Goal: Task Accomplishment & Management: Use online tool/utility

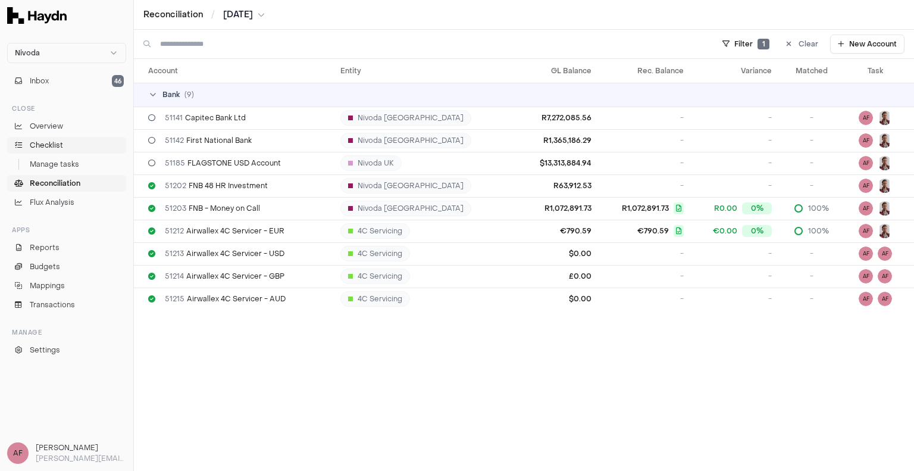
click at [44, 146] on span "Checklist" at bounding box center [46, 145] width 33 height 11
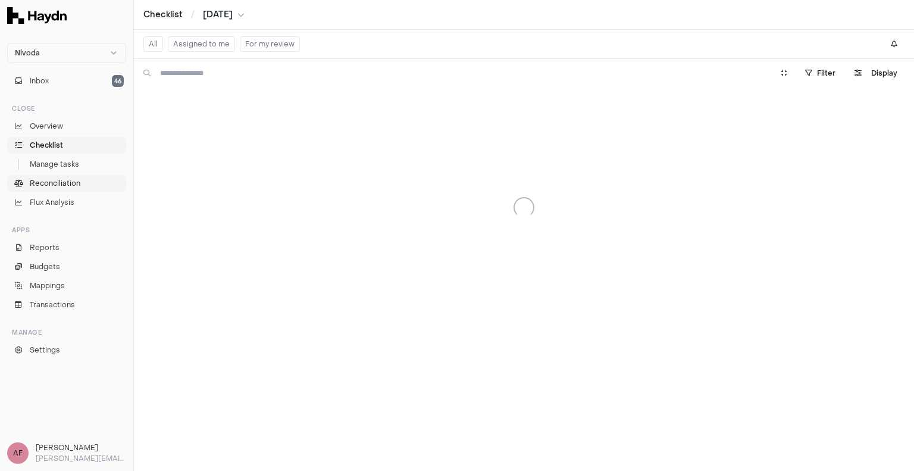
click at [58, 182] on span "Reconciliation" at bounding box center [55, 183] width 51 height 11
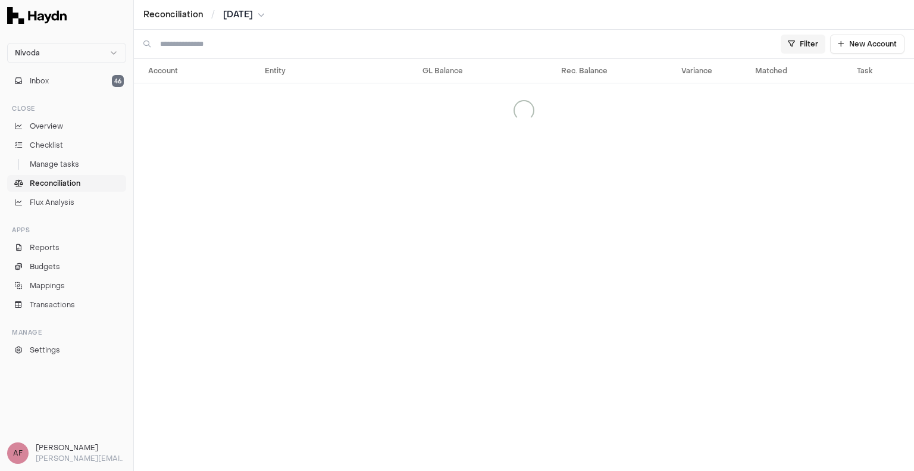
click at [800, 42] on html "Nivoda Inbox 46 Close Overview Checklist Manage tasks Reconciliation Flux Analy…" at bounding box center [457, 235] width 914 height 471
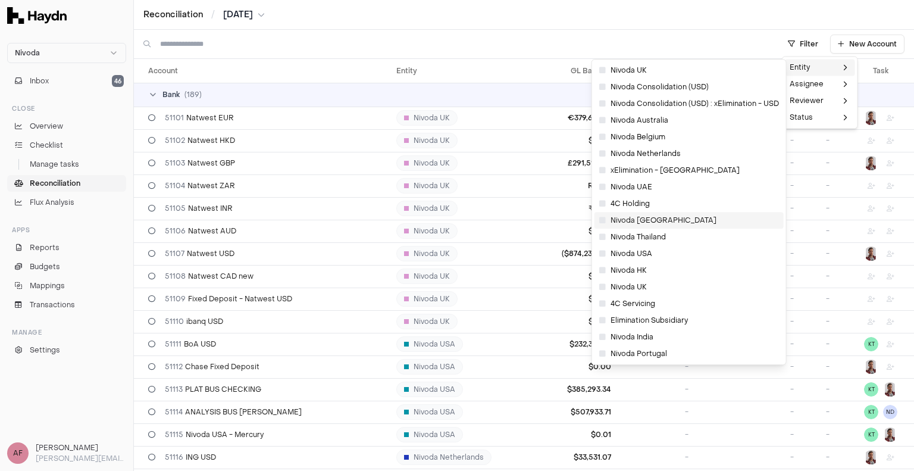
click at [629, 218] on span "Nivoda [GEOGRAPHIC_DATA]" at bounding box center [658, 221] width 117 height 10
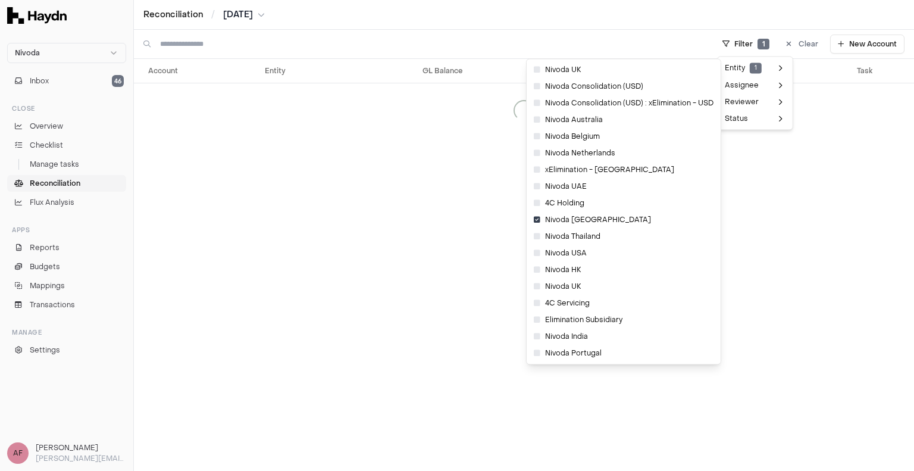
scroll to position [3, 0]
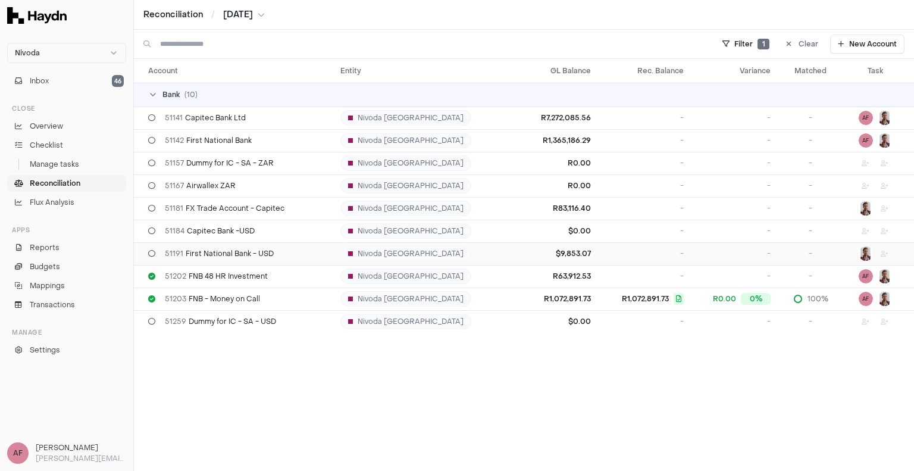
click at [221, 259] on td "51191 First National Bank - USD" at bounding box center [235, 253] width 202 height 23
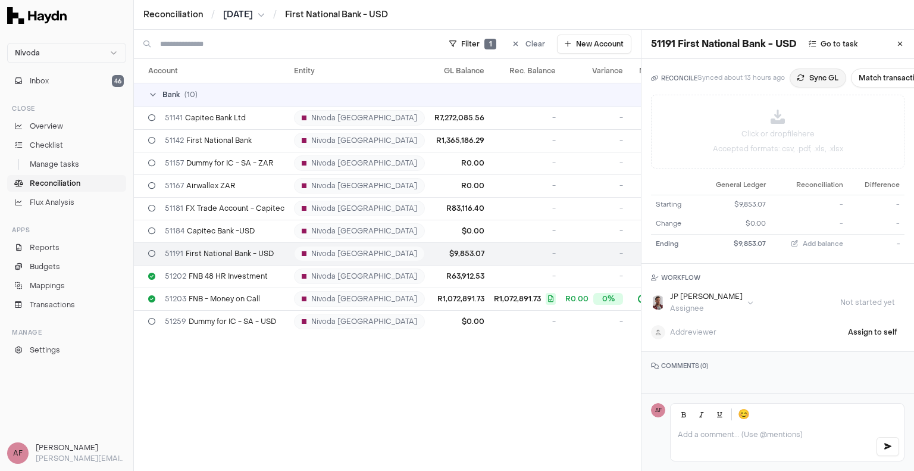
click at [810, 74] on button "Sync GL" at bounding box center [818, 77] width 57 height 19
click at [249, 14] on span "[DATE]" at bounding box center [238, 15] width 30 height 12
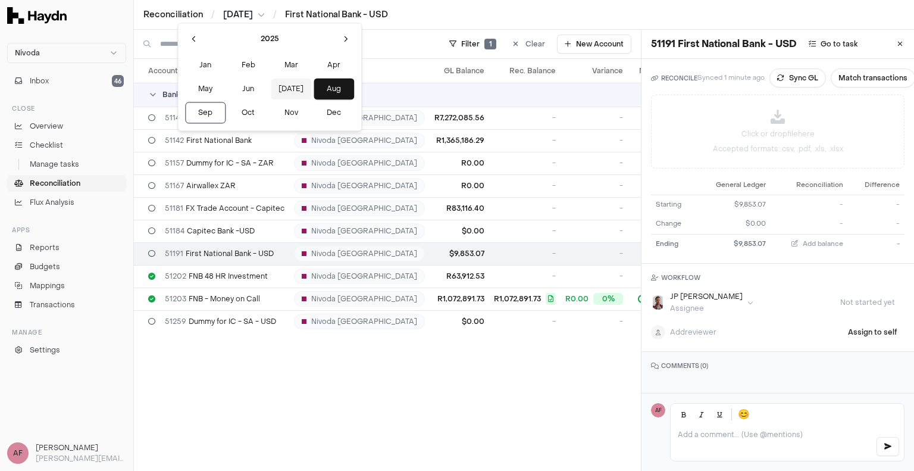
click at [271, 83] on button "[DATE]" at bounding box center [291, 88] width 40 height 21
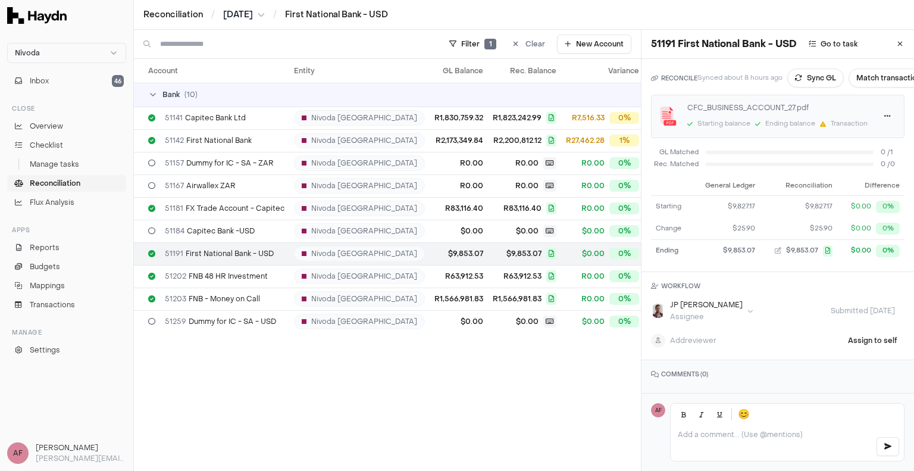
click at [235, 252] on span "51191 First National Bank - USD" at bounding box center [219, 254] width 109 height 10
click at [430, 252] on td "$9,853.07" at bounding box center [459, 253] width 58 height 23
click at [253, 19] on span "[DATE]" at bounding box center [238, 15] width 30 height 12
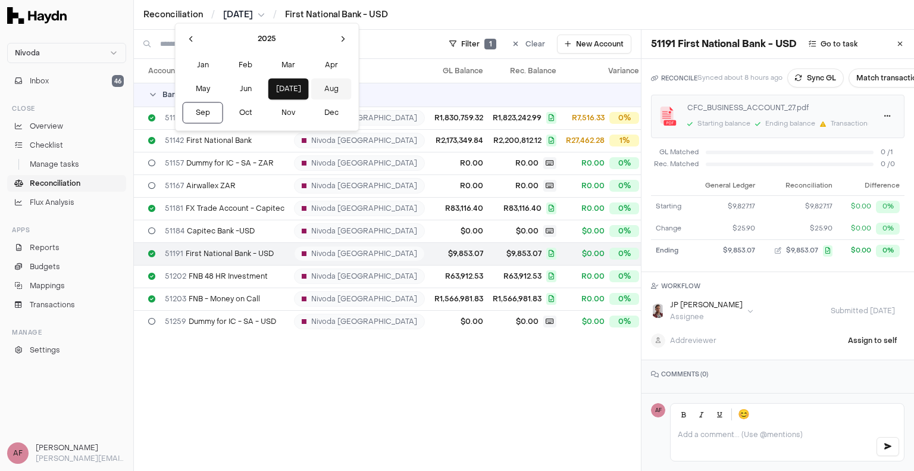
click at [311, 92] on button "Aug" at bounding box center [331, 88] width 40 height 21
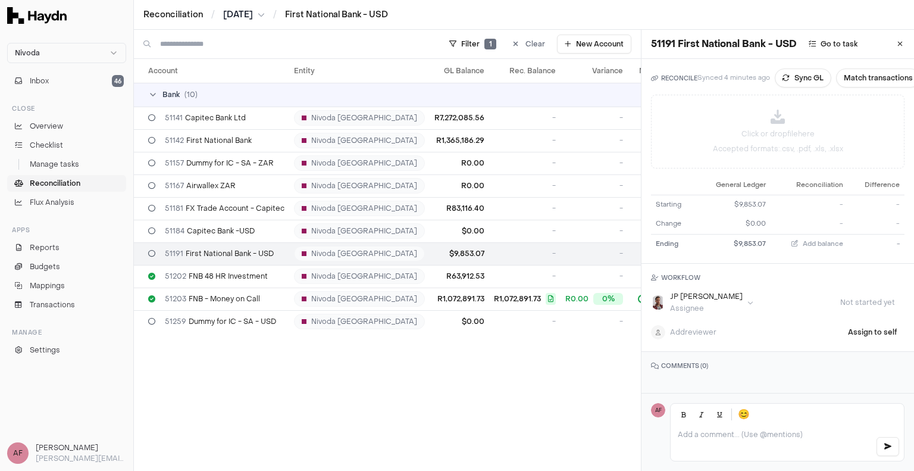
click at [245, 252] on span "51191 First National Bank - USD" at bounding box center [219, 254] width 109 height 10
click at [710, 298] on html "Nivoda Inbox 46 Close Overview Checklist Manage tasks Reconciliation Flux Analy…" at bounding box center [457, 235] width 914 height 471
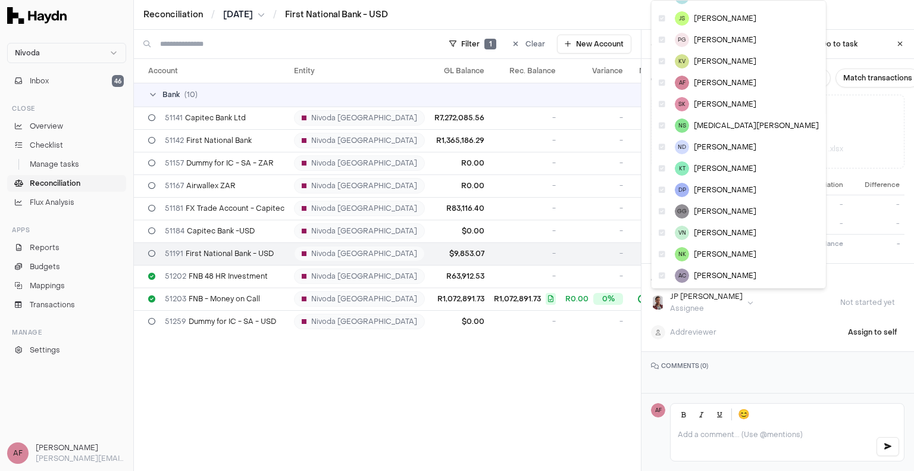
scroll to position [4, 0]
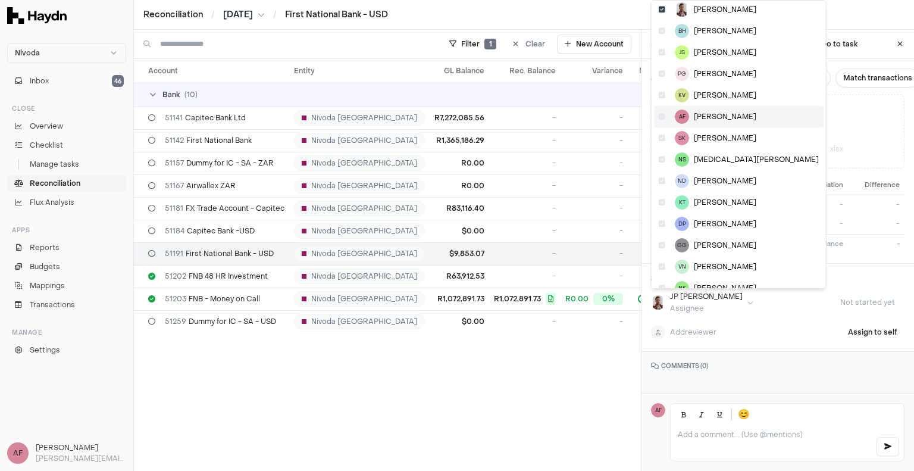
click at [698, 123] on div "AF [PERSON_NAME]" at bounding box center [739, 116] width 170 height 21
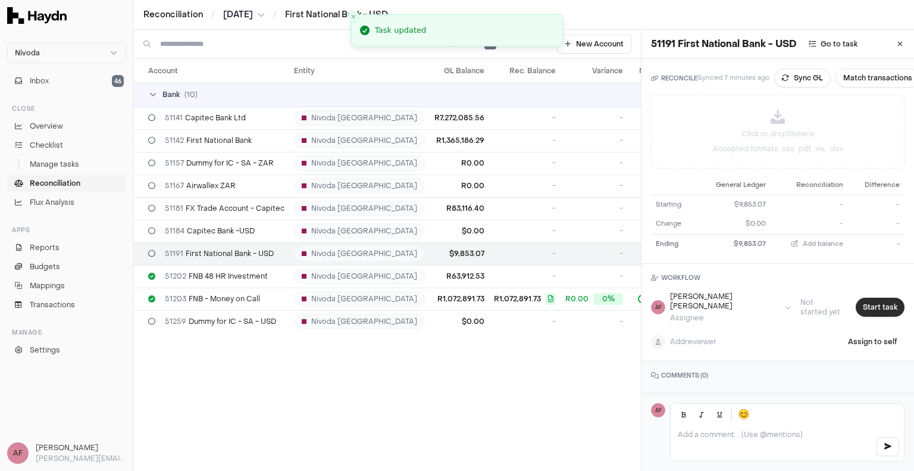
click at [856, 300] on button "Start task" at bounding box center [880, 307] width 49 height 19
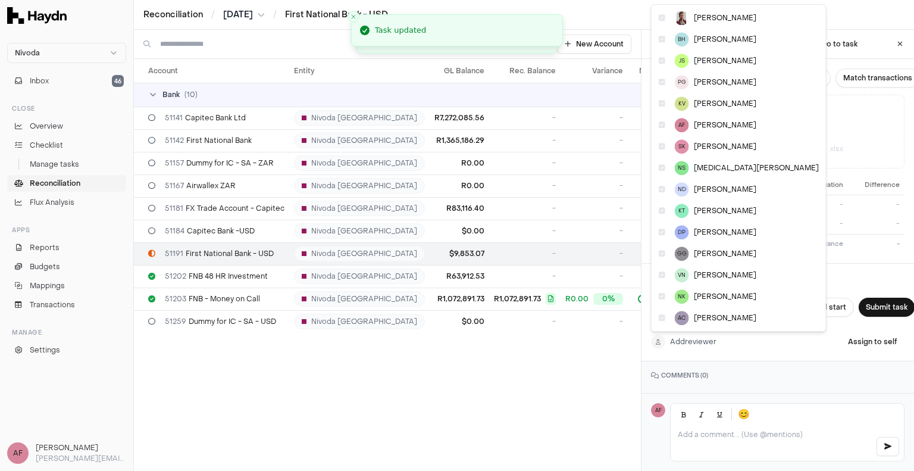
click at [709, 339] on html "Nivoda Inbox 46 Close Overview Checklist Manage tasks Reconciliation Flux Analy…" at bounding box center [457, 235] width 914 height 471
click at [711, 21] on span "[PERSON_NAME]" at bounding box center [725, 18] width 63 height 10
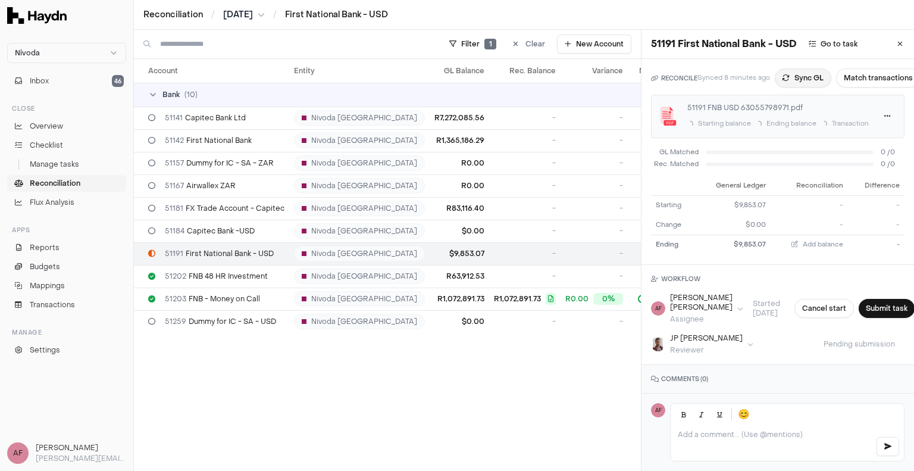
click at [795, 81] on button "Sync GL" at bounding box center [803, 77] width 57 height 19
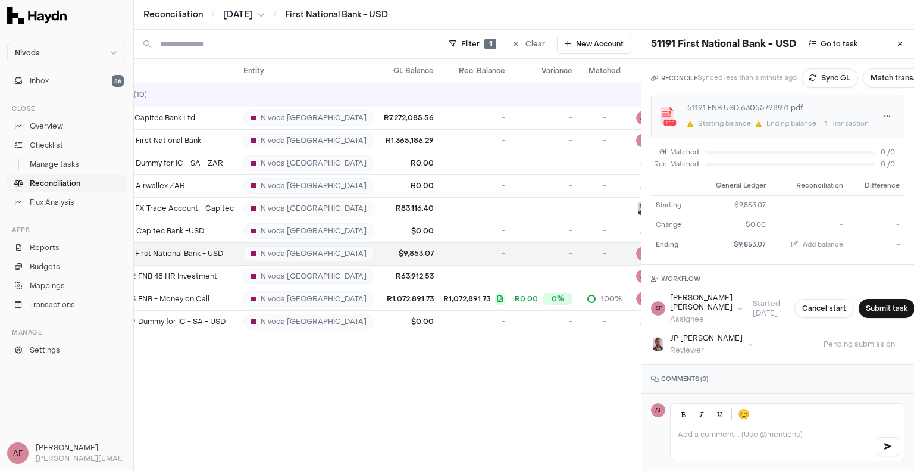
scroll to position [0, 0]
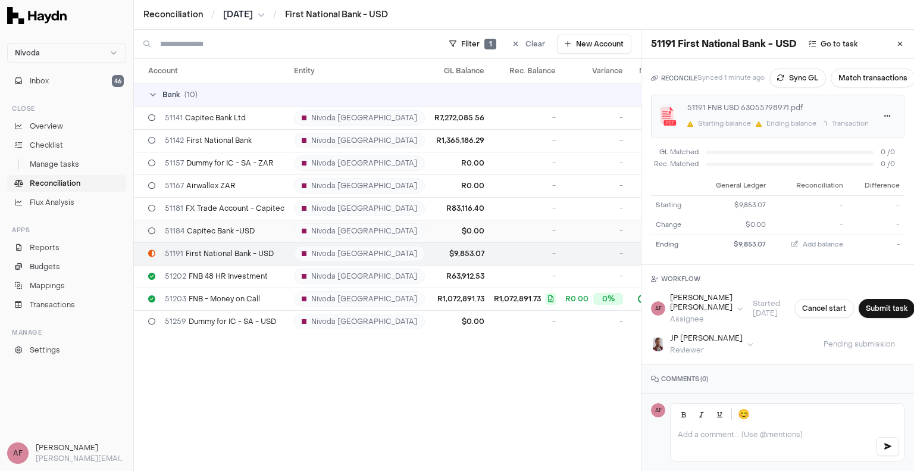
click at [248, 230] on span "51184 Capitec Bank -USD" at bounding box center [210, 231] width 90 height 10
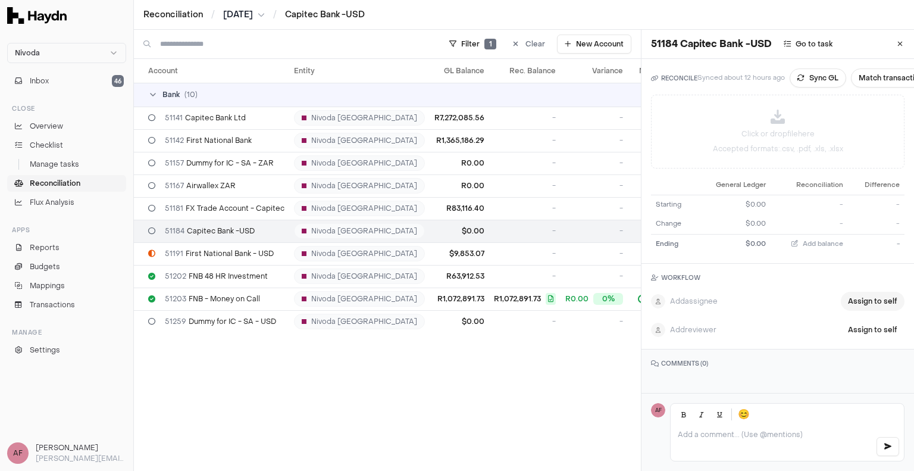
click at [843, 303] on button "Assign to self" at bounding box center [873, 301] width 64 height 19
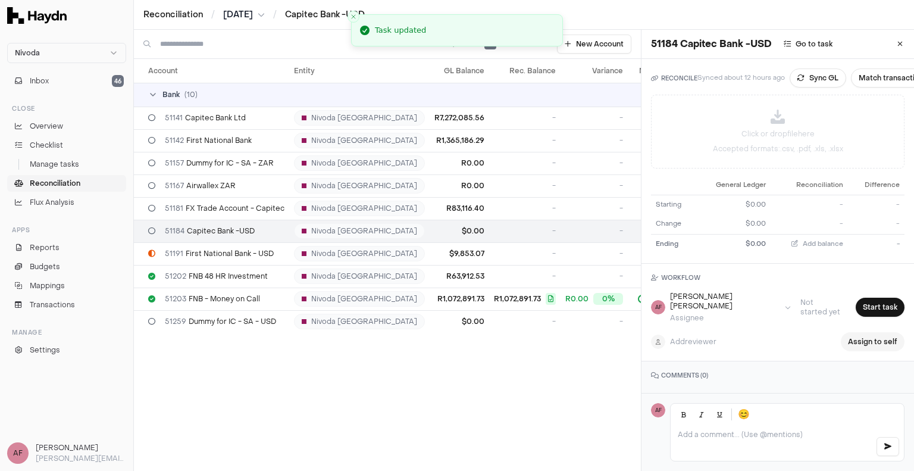
click at [847, 333] on button "Assign to self" at bounding box center [873, 341] width 64 height 19
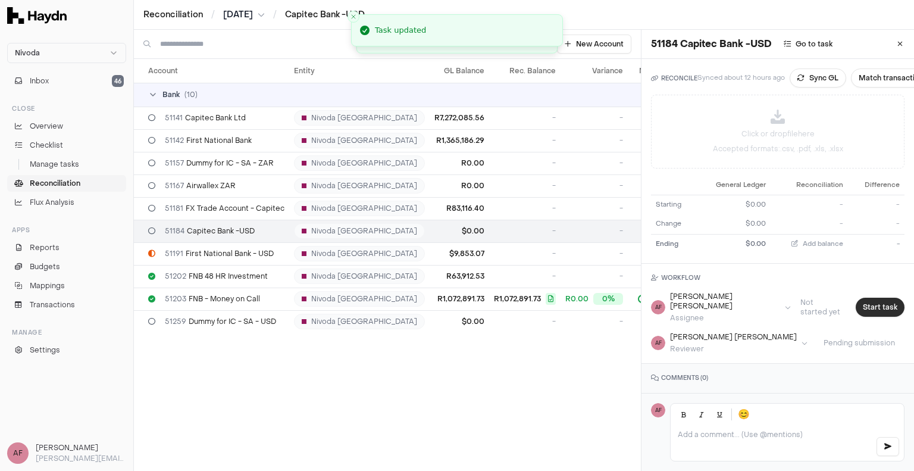
click at [856, 299] on button "Start task" at bounding box center [880, 307] width 49 height 19
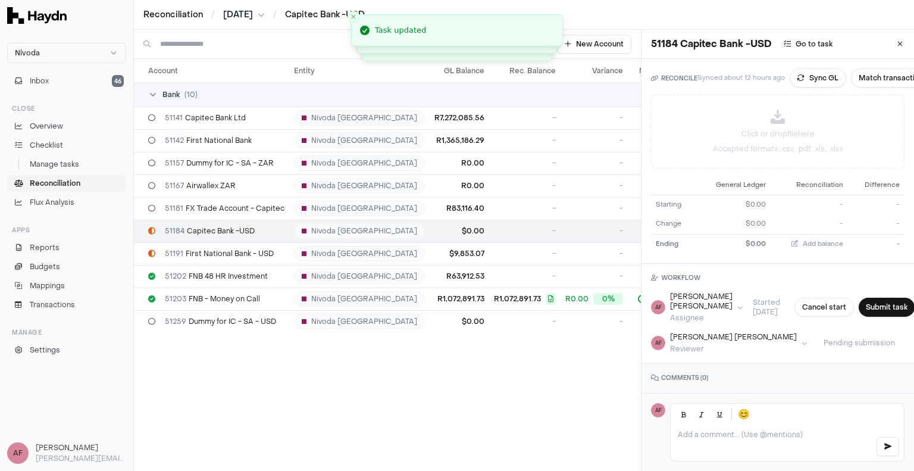
click at [747, 433] on div at bounding box center [787, 443] width 233 height 36
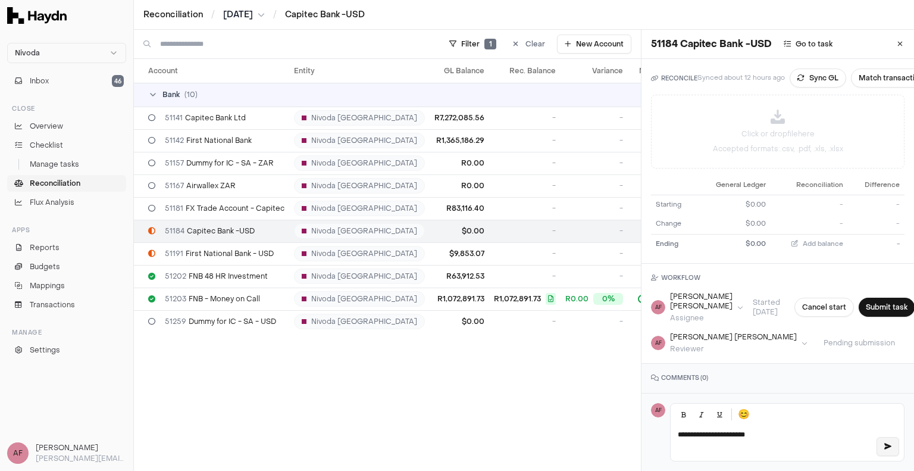
click at [885, 443] on icon "button" at bounding box center [888, 446] width 7 height 7
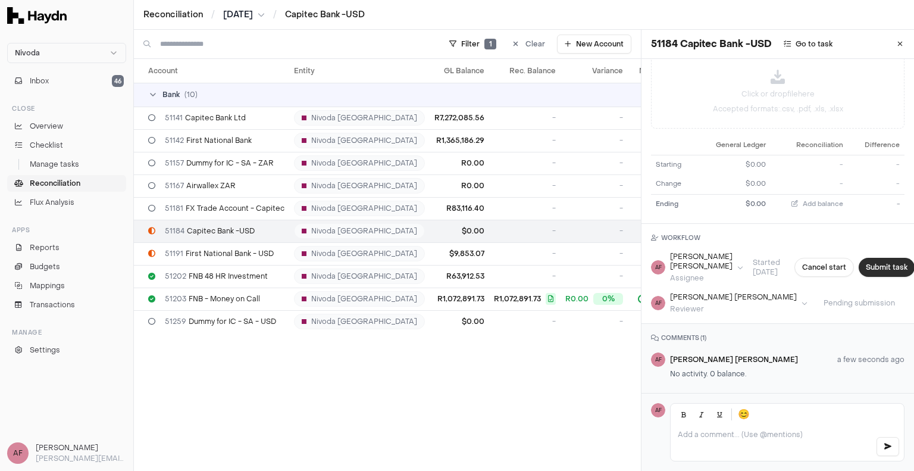
click at [859, 258] on button "Submit task" at bounding box center [887, 267] width 56 height 19
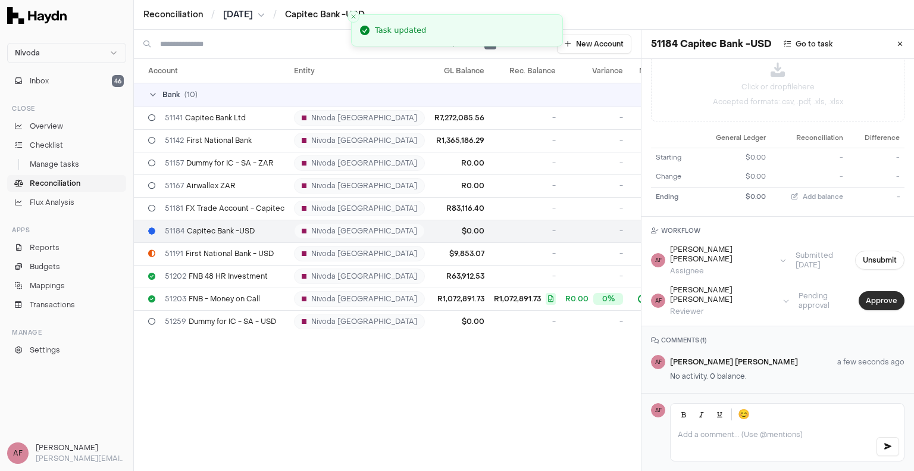
click at [859, 293] on button "Approve" at bounding box center [882, 300] width 46 height 19
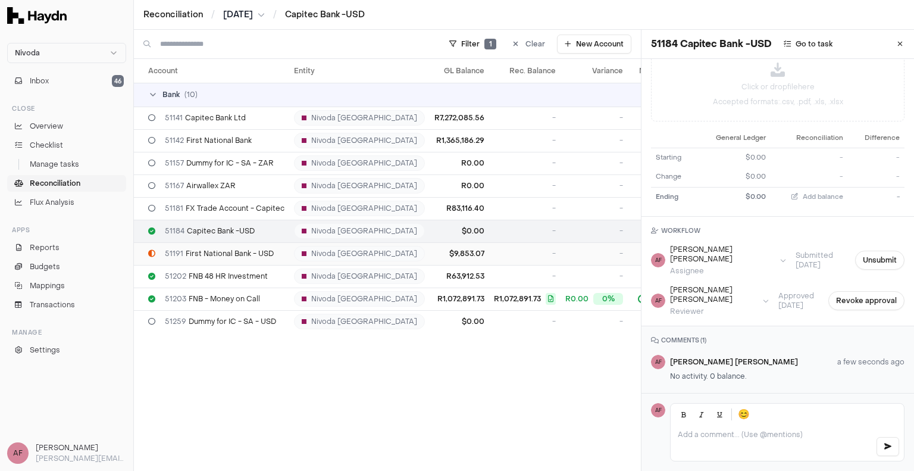
click at [207, 253] on span "51191 First National Bank - USD" at bounding box center [219, 254] width 109 height 10
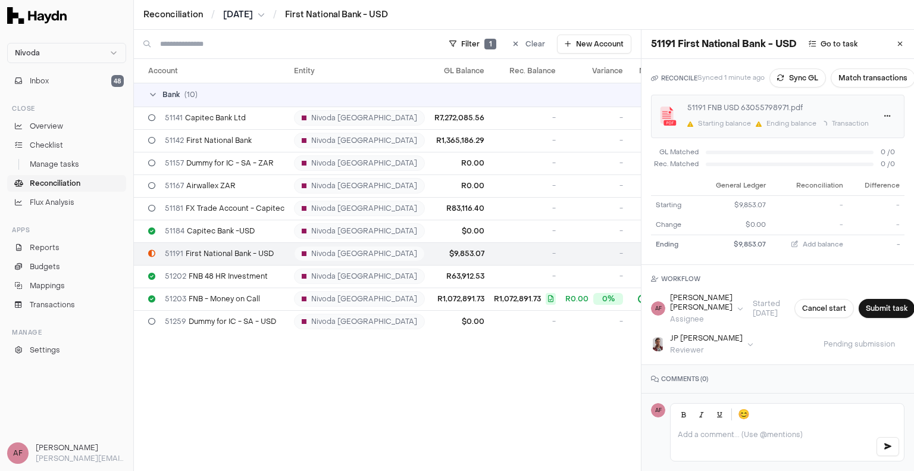
scroll to position [0, 17]
click at [839, 85] on button "Match transactions" at bounding box center [872, 77] width 85 height 19
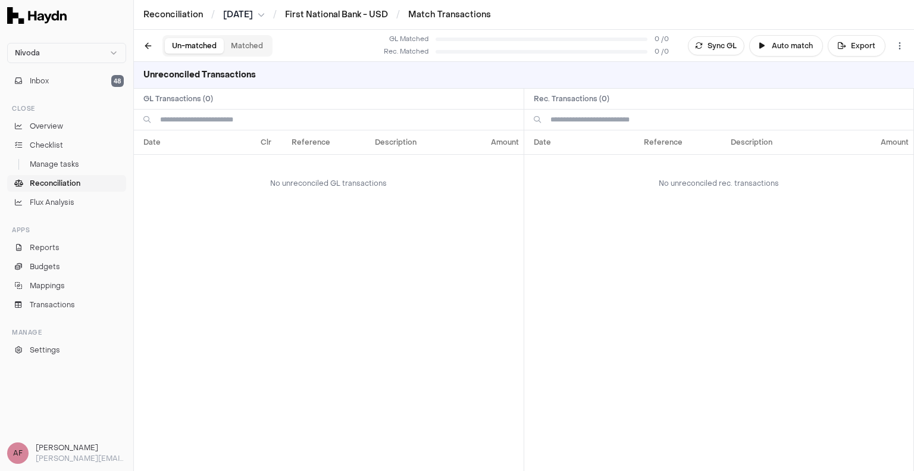
click at [55, 186] on span "Reconciliation" at bounding box center [55, 183] width 51 height 11
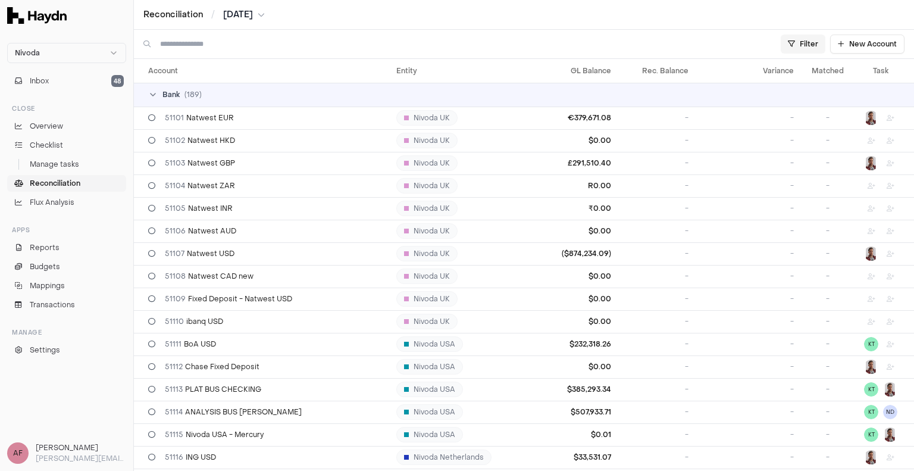
click at [798, 40] on html "Nivoda Inbox 48 Close Overview Checklist Manage tasks Reconciliation Flux Analy…" at bounding box center [457, 235] width 914 height 471
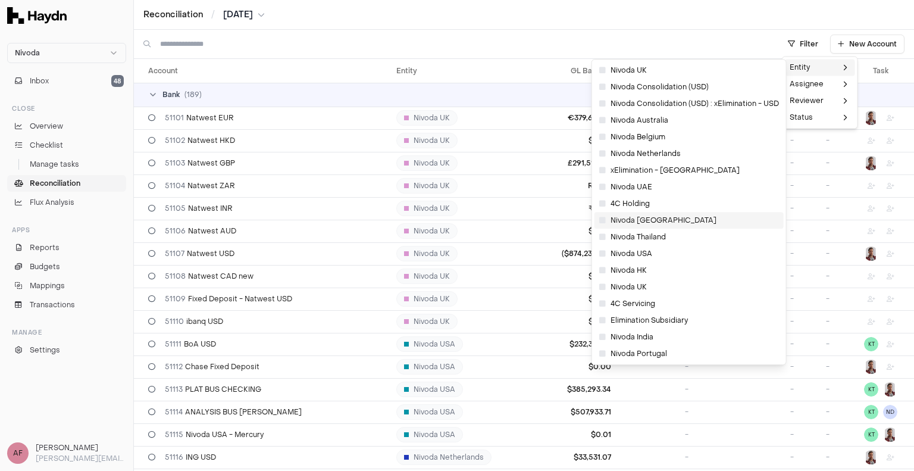
click at [647, 223] on span "Nivoda [GEOGRAPHIC_DATA]" at bounding box center [658, 221] width 117 height 10
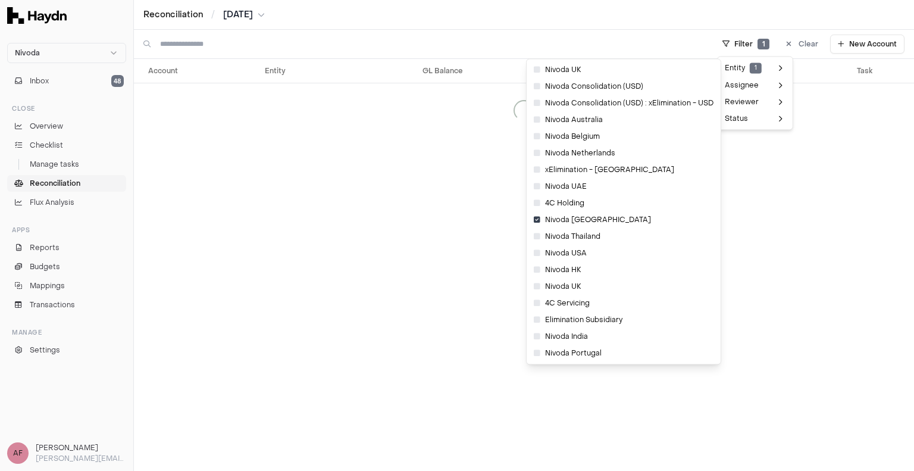
scroll to position [3, 0]
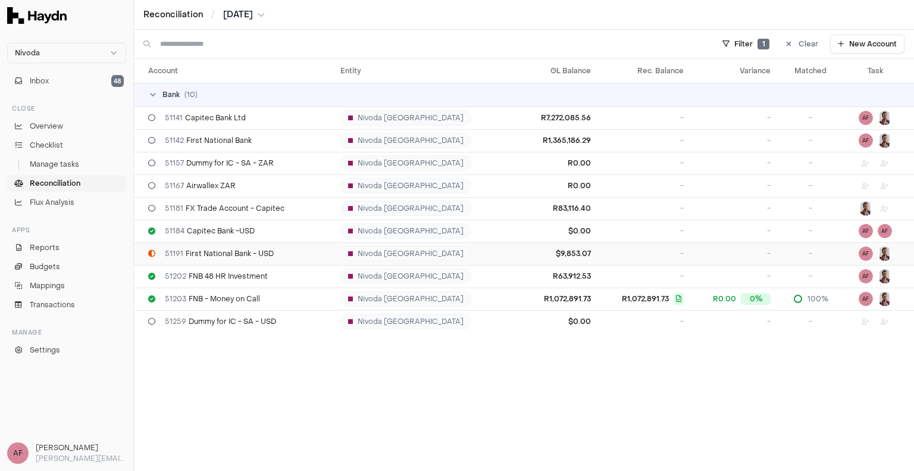
click at [229, 251] on span "51191 First National Bank - USD" at bounding box center [219, 254] width 109 height 10
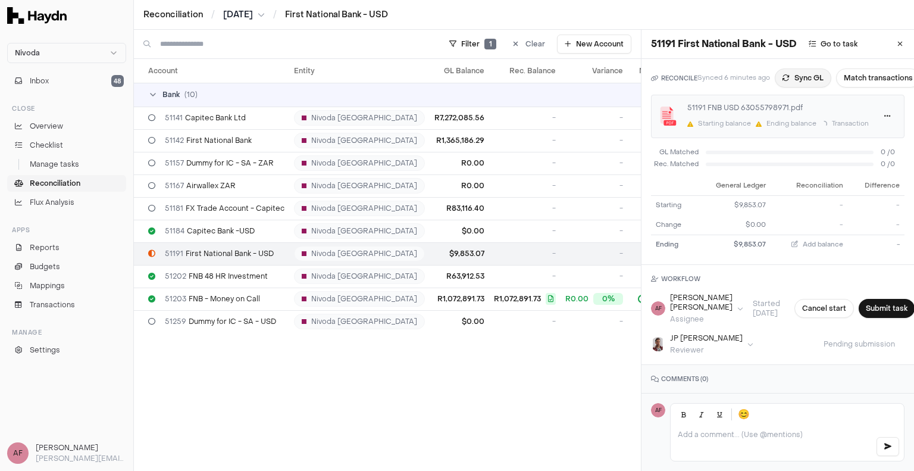
click at [807, 81] on button "Sync GL" at bounding box center [803, 77] width 57 height 19
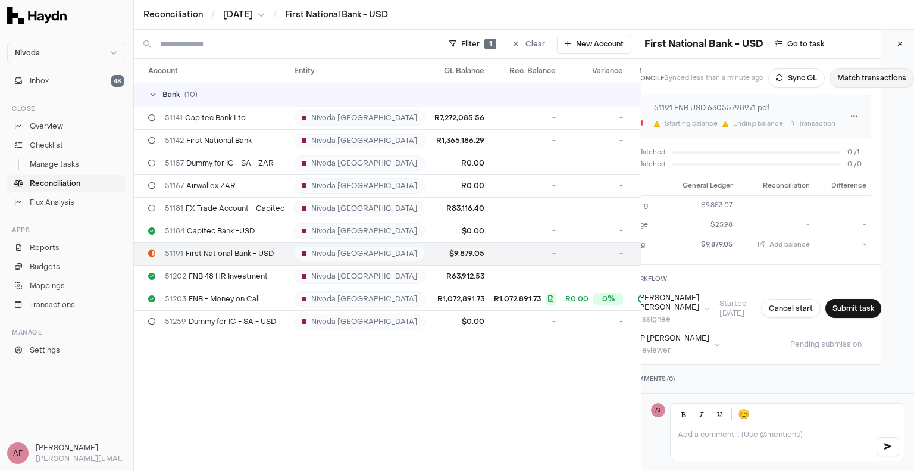
click at [857, 78] on button "Match transactions" at bounding box center [872, 77] width 85 height 19
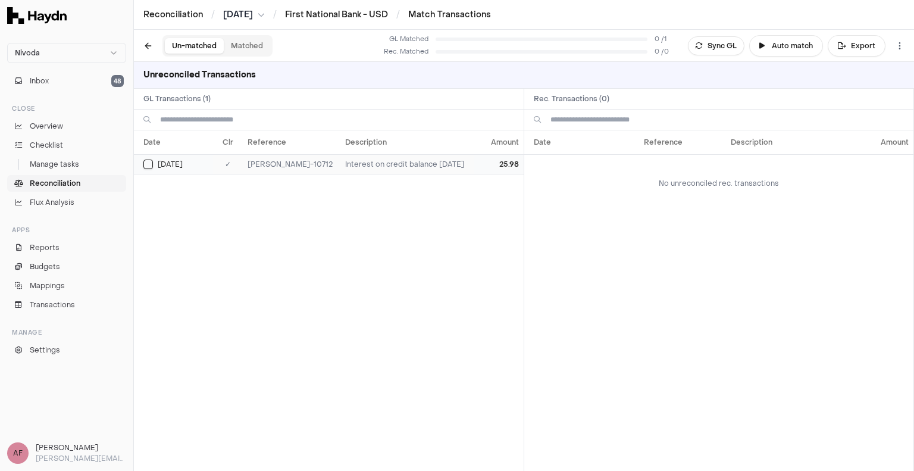
click at [146, 164] on button "Select GL transaction 182031014" at bounding box center [148, 165] width 10 height 10
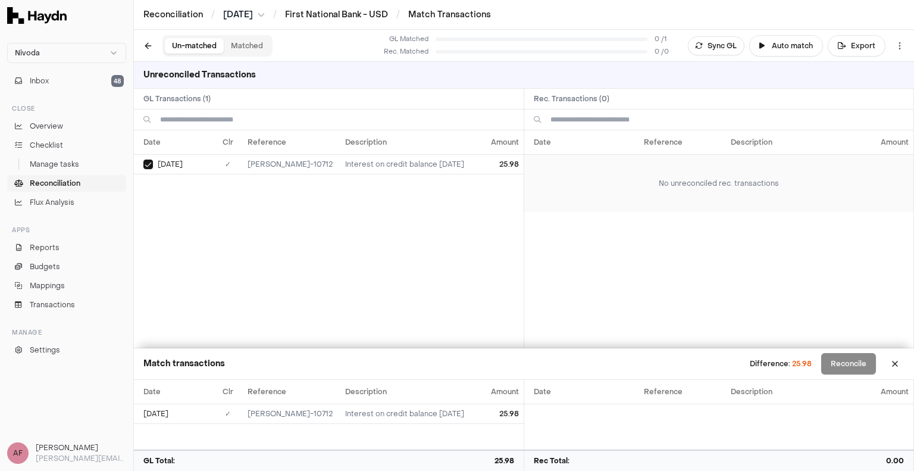
click at [597, 166] on td "No unreconciled rec. transactions" at bounding box center [720, 183] width 390 height 58
click at [154, 48] on button at bounding box center [148, 45] width 19 height 19
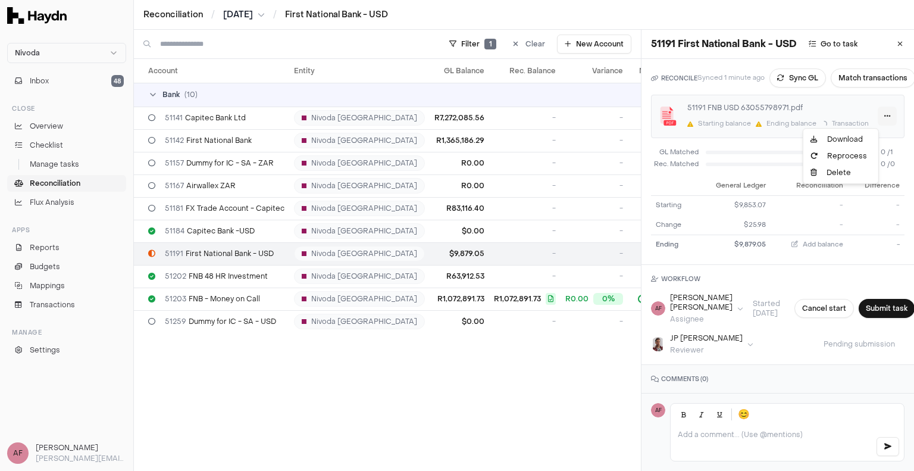
click at [869, 119] on html "Nivoda Inbox 48 Close Overview Checklist Manage tasks Reconciliation Flux Analy…" at bounding box center [457, 235] width 914 height 471
click at [839, 170] on div "Delete" at bounding box center [841, 172] width 70 height 17
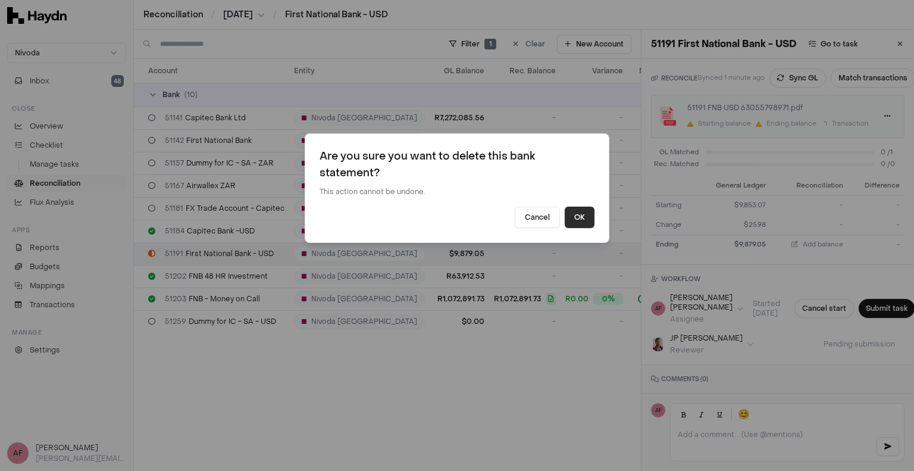
click at [579, 215] on button "OK" at bounding box center [580, 217] width 30 height 21
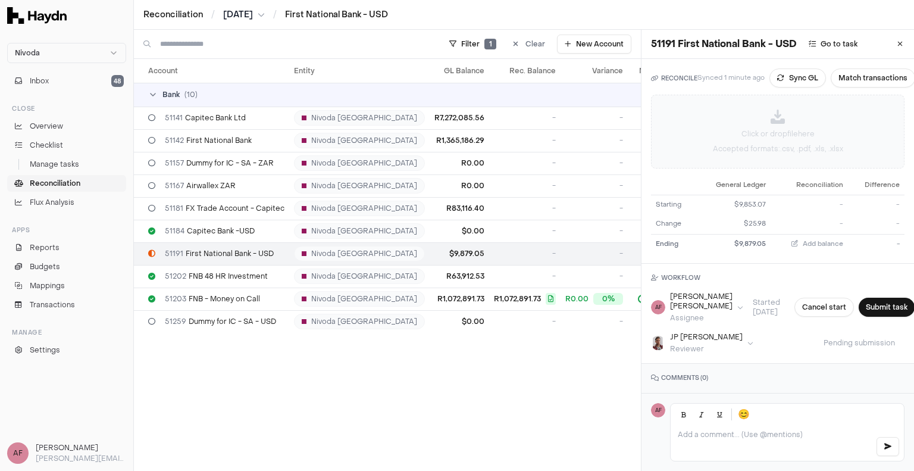
click at [839, 130] on div "Click or drop file here Accepted formats: .csv, .pdf, .xls, .xlsx" at bounding box center [778, 131] width 252 height 73
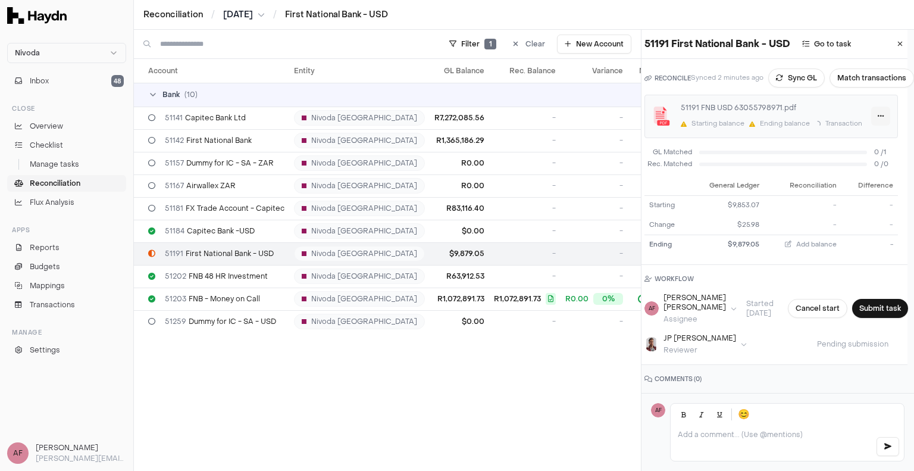
click at [853, 120] on html "Nivoda Inbox 48 Close Overview Checklist Manage tasks Reconciliation Flux Analy…" at bounding box center [457, 235] width 914 height 471
click at [814, 170] on div "Delete" at bounding box center [819, 172] width 70 height 17
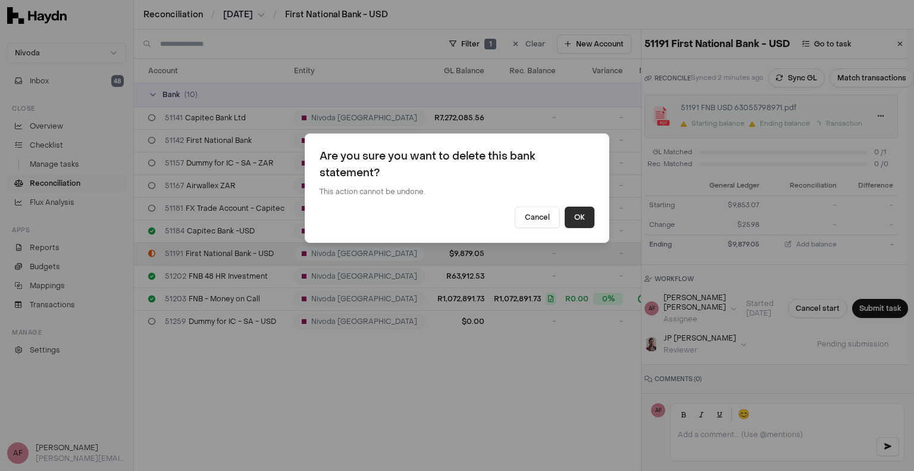
click at [582, 220] on button "OK" at bounding box center [580, 217] width 30 height 21
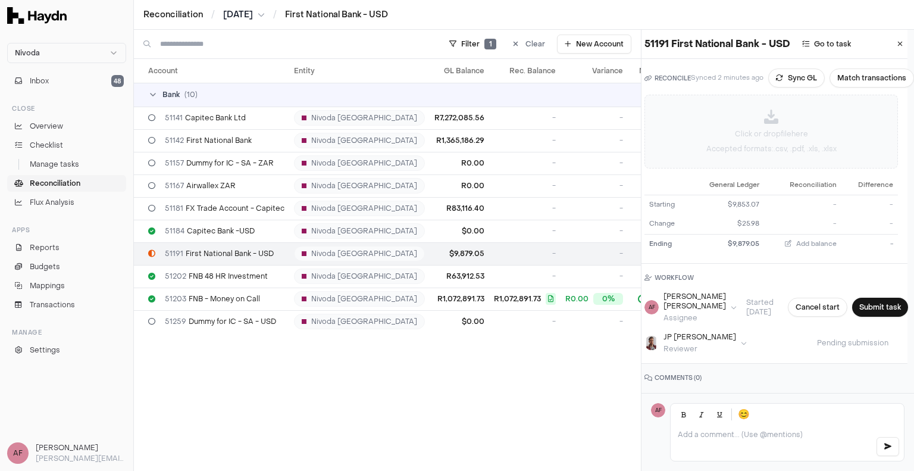
click at [760, 138] on p "Click or drop file here" at bounding box center [771, 134] width 73 height 11
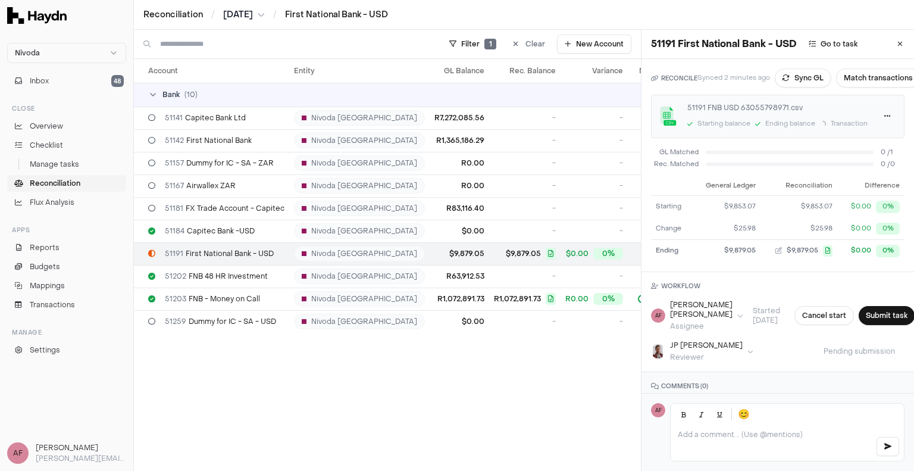
click at [745, 430] on p at bounding box center [772, 435] width 188 height 10
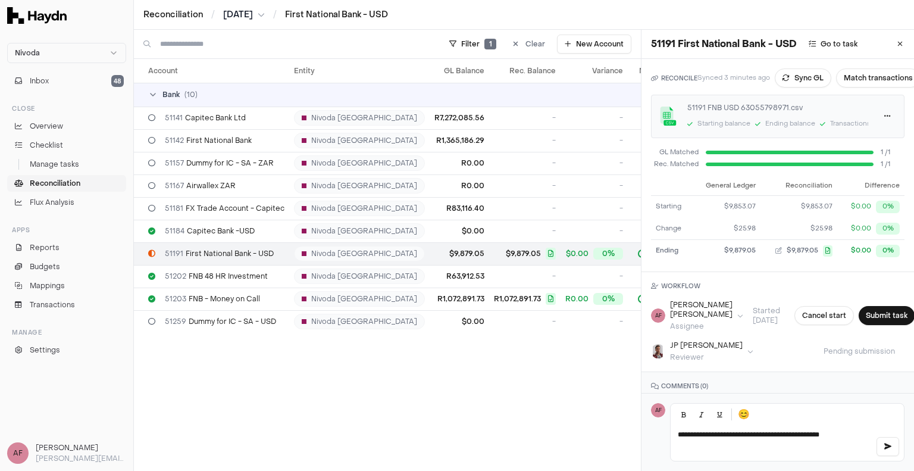
click at [685, 431] on span "**********" at bounding box center [749, 434] width 142 height 7
click at [884, 437] on button "button" at bounding box center [888, 446] width 23 height 19
click at [859, 314] on button "Submit task" at bounding box center [887, 315] width 56 height 19
click at [224, 273] on span "51202 FNB 48 HR Investment" at bounding box center [216, 276] width 103 height 10
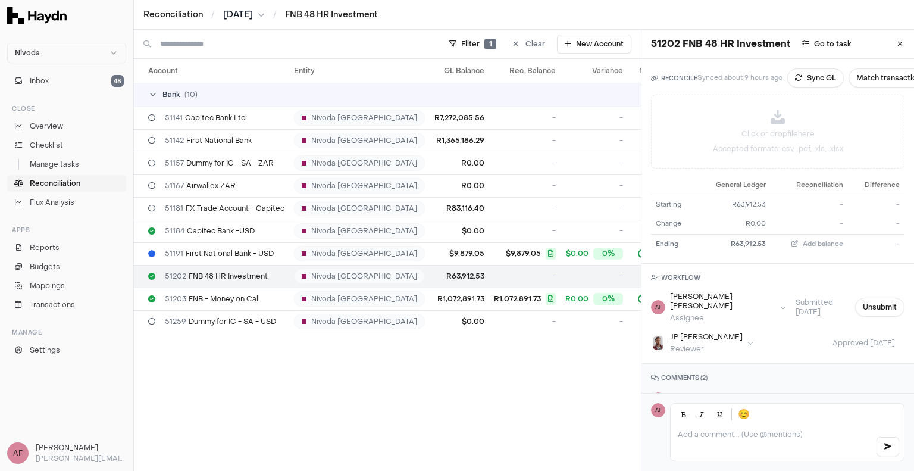
click at [725, 435] on div at bounding box center [787, 443] width 233 height 36
click at [774, 126] on div "Click or drop file here Accepted formats: .csv, .pdf, .xls, .xlsx" at bounding box center [778, 131] width 252 height 73
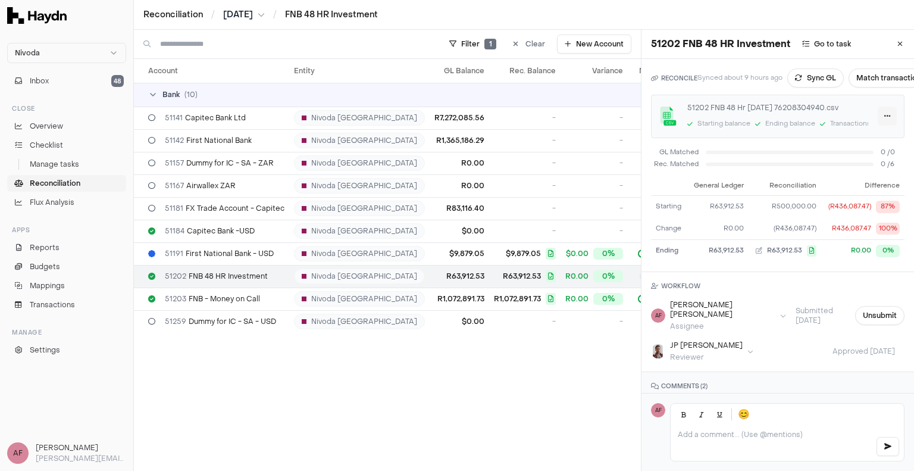
click at [872, 115] on html "Nivoda Inbox 48 Close Overview Checklist Manage tasks Reconciliation Flux Analy…" at bounding box center [457, 235] width 914 height 471
click at [836, 171] on div "Delete" at bounding box center [841, 172] width 70 height 17
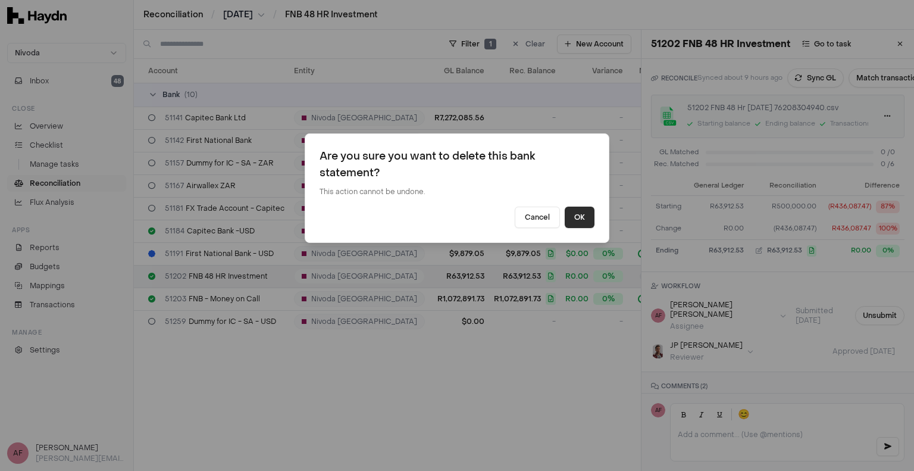
click at [588, 219] on button "OK" at bounding box center [580, 217] width 30 height 21
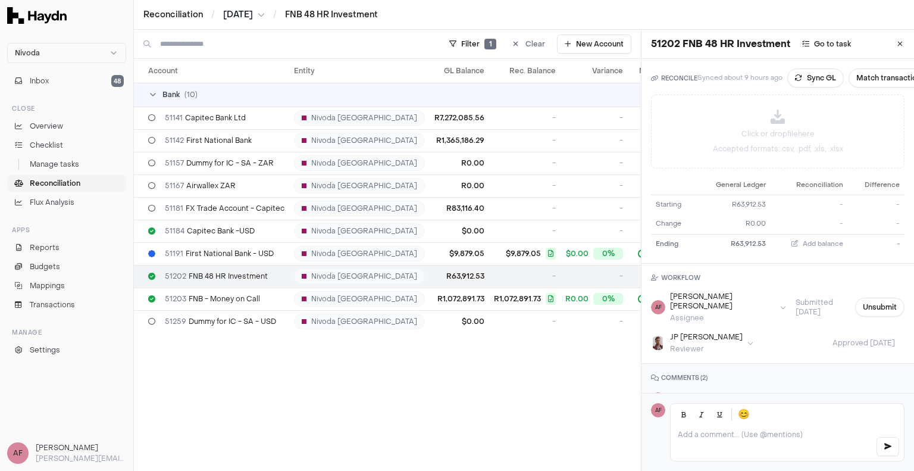
click at [736, 430] on p at bounding box center [772, 435] width 188 height 10
click at [755, 430] on p at bounding box center [772, 435] width 188 height 10
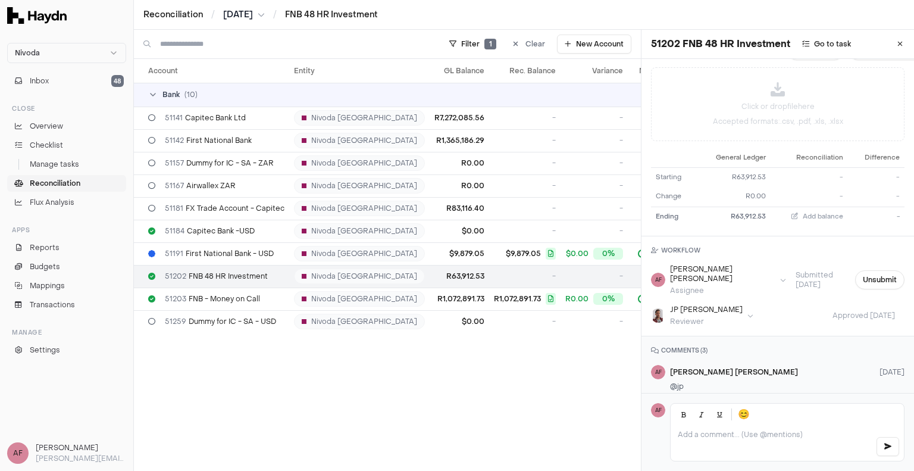
scroll to position [121, 0]
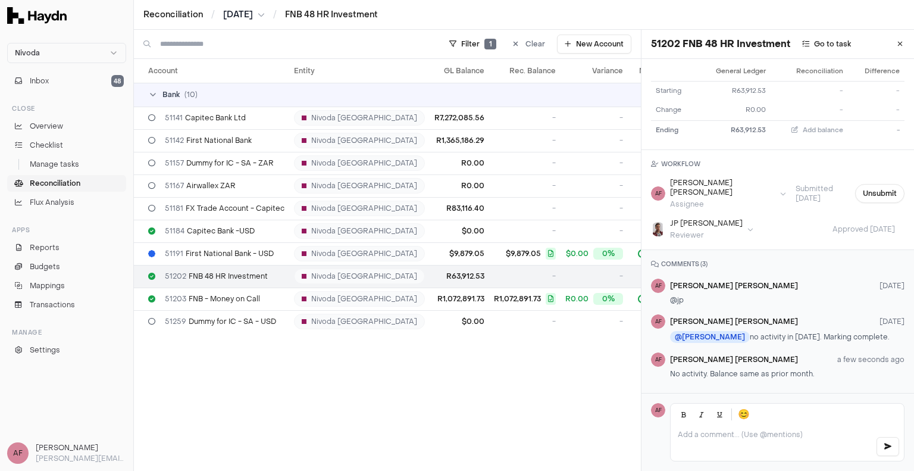
click at [824, 369] on p "No activity. Balance same as prior month." at bounding box center [787, 374] width 235 height 10
click at [231, 209] on span "51181 FX Trade Account - Capitec" at bounding box center [225, 209] width 120 height 10
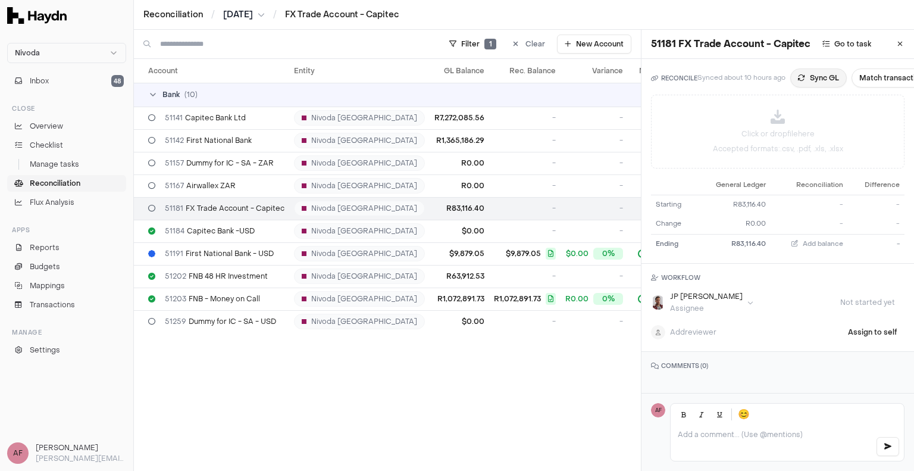
click at [817, 78] on button "Sync GL" at bounding box center [819, 77] width 57 height 19
click at [52, 183] on span "Reconciliation" at bounding box center [55, 183] width 51 height 11
